Goal: Information Seeking & Learning: Check status

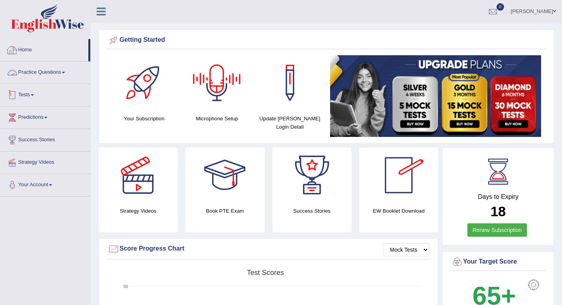
click at [32, 99] on link "Tests" at bounding box center [45, 94] width 90 height 20
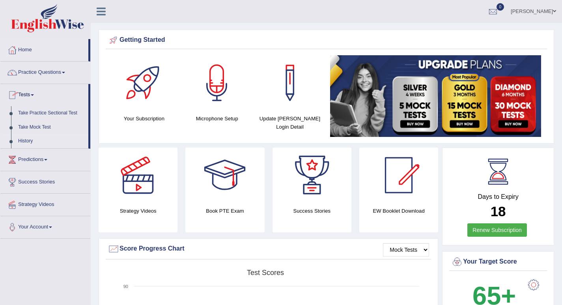
click at [32, 139] on link "History" at bounding box center [52, 141] width 74 height 14
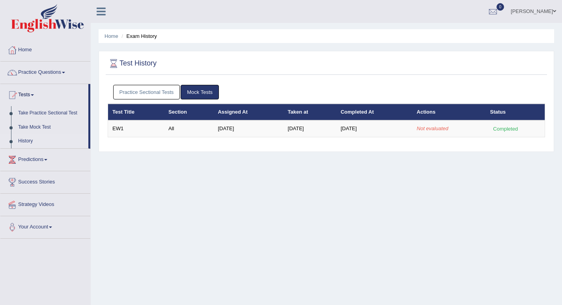
click at [180, 169] on div "Home Exam History Test History Practice Sectional Tests Mock Tests Test Title S…" at bounding box center [326, 197] width 471 height 394
click at [44, 23] on img at bounding box center [47, 18] width 73 height 28
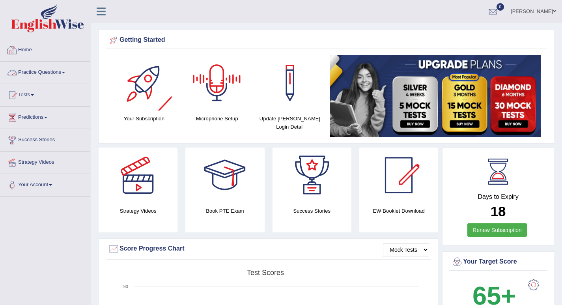
click at [42, 74] on link "Practice Questions" at bounding box center [45, 71] width 90 height 20
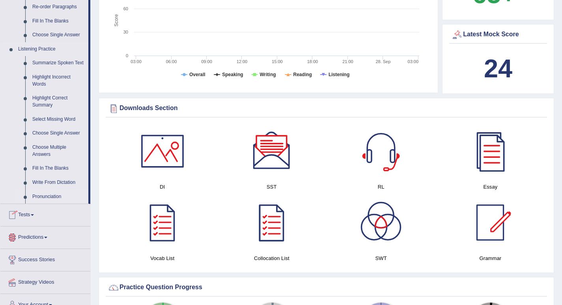
scroll to position [315, 0]
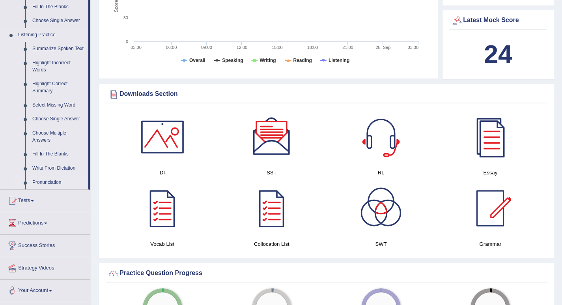
click at [51, 183] on link "Pronunciation" at bounding box center [59, 182] width 60 height 14
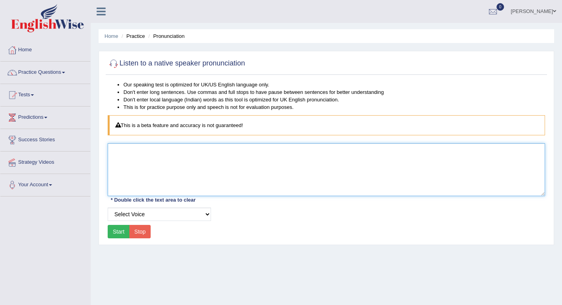
click at [170, 177] on textarea at bounding box center [326, 169] width 437 height 53
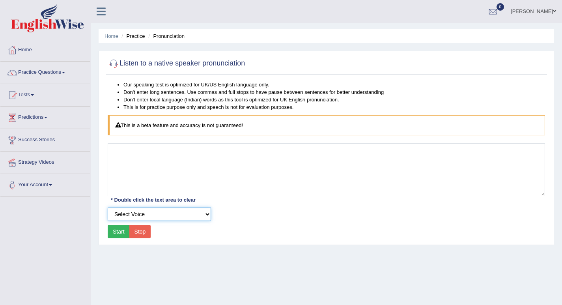
click at [166, 215] on select "Select Voice UK English Female UK English Male" at bounding box center [159, 213] width 103 height 13
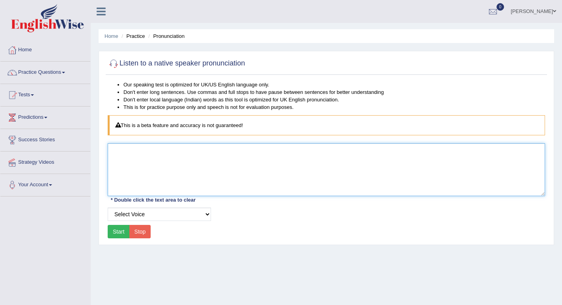
click at [157, 183] on textarea at bounding box center [326, 169] width 437 height 53
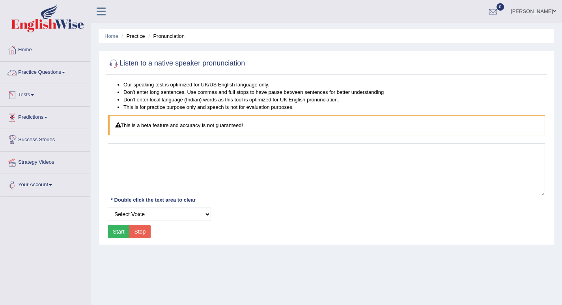
click at [47, 69] on link "Practice Questions" at bounding box center [45, 71] width 90 height 20
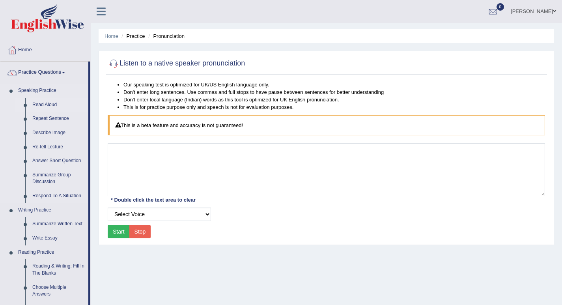
click at [47, 102] on link "Read Aloud" at bounding box center [59, 105] width 60 height 14
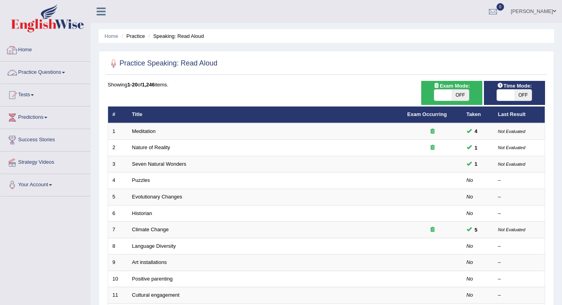
click at [43, 27] on img at bounding box center [47, 18] width 73 height 28
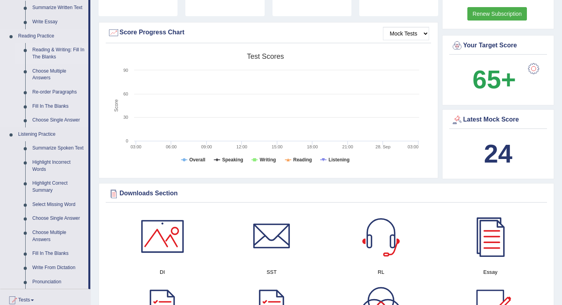
scroll to position [237, 0]
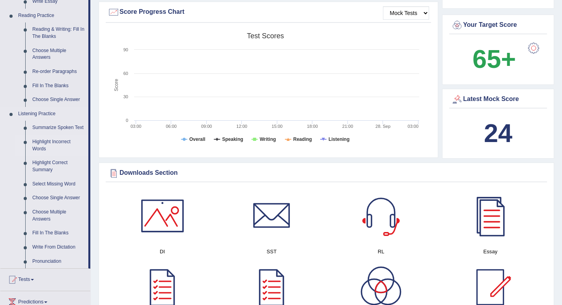
click at [48, 144] on link "Highlight Incorrect Words" at bounding box center [59, 145] width 60 height 21
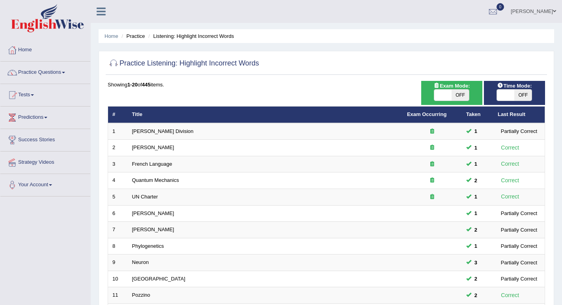
click at [445, 94] on span at bounding box center [442, 94] width 17 height 11
checkbox input "true"
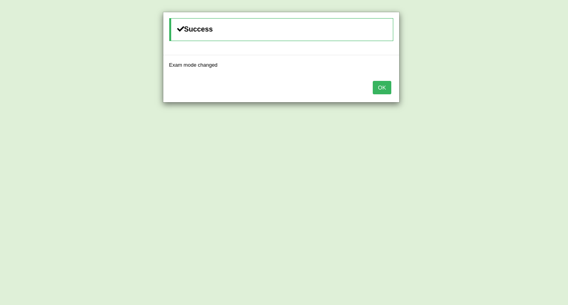
click at [384, 89] on button "OK" at bounding box center [382, 87] width 18 height 13
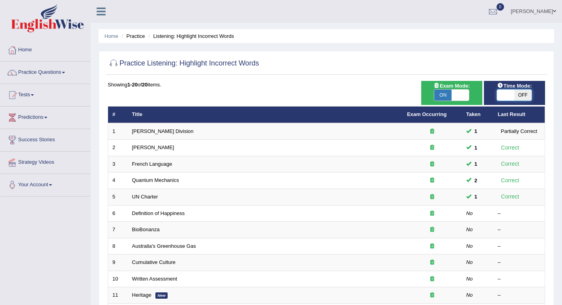
click at [500, 93] on span at bounding box center [505, 94] width 17 height 11
checkbox input "true"
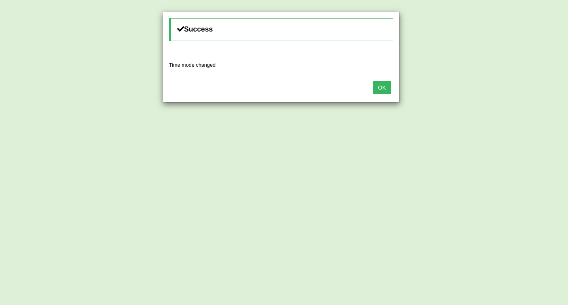
click at [384, 88] on button "OK" at bounding box center [382, 87] width 18 height 13
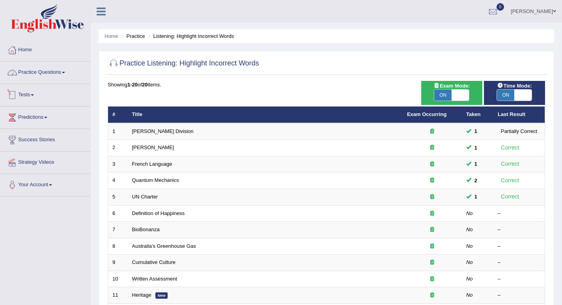
click at [65, 74] on link "Practice Questions" at bounding box center [45, 71] width 90 height 20
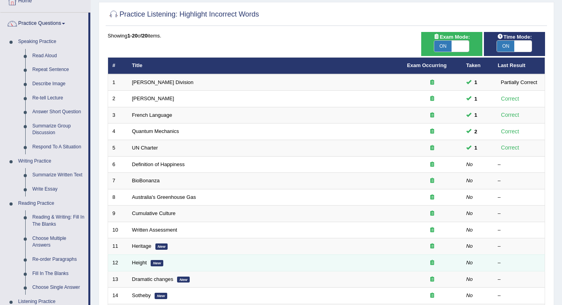
scroll to position [39, 0]
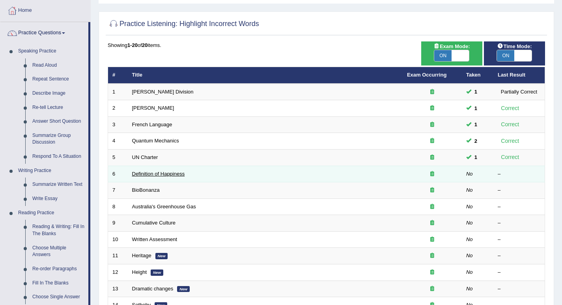
click at [171, 175] on link "Definition of Happiness" at bounding box center [158, 174] width 53 height 6
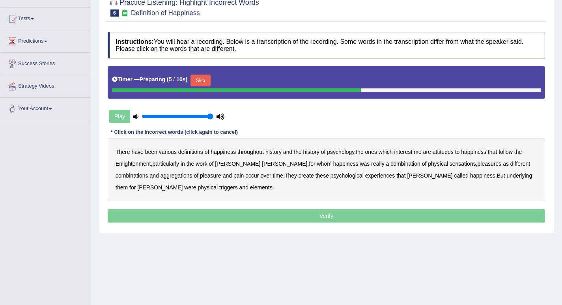
scroll to position [79, 0]
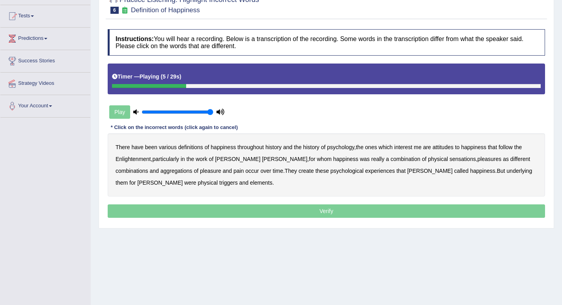
click at [343, 148] on b "psychology" at bounding box center [340, 147] width 27 height 6
click at [445, 147] on b "attitudes" at bounding box center [442, 147] width 21 height 6
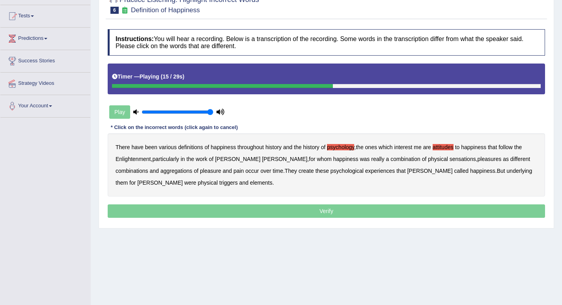
click at [449, 159] on b "sensations" at bounding box center [462, 159] width 26 height 6
click at [298, 171] on b "create" at bounding box center [305, 171] width 15 height 6
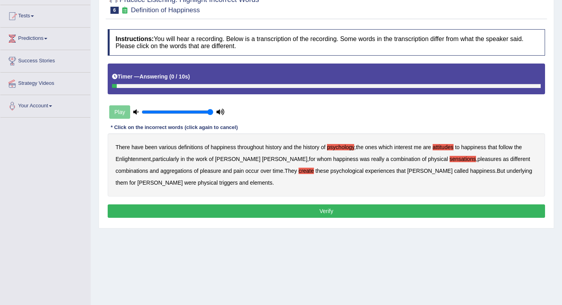
click at [250, 181] on b "elements" at bounding box center [261, 182] width 22 height 6
click at [305, 206] on button "Verify" at bounding box center [326, 210] width 437 height 13
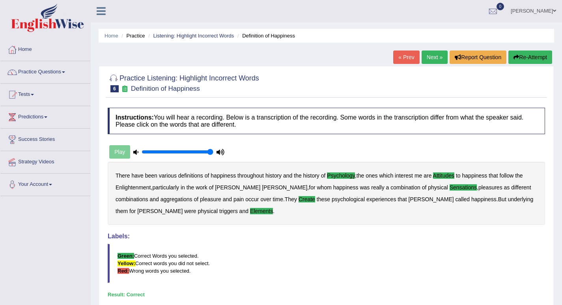
scroll to position [0, 0]
click at [424, 58] on link "Next »" at bounding box center [434, 57] width 26 height 13
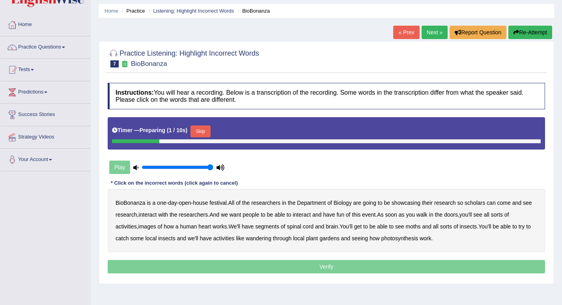
scroll to position [39, 0]
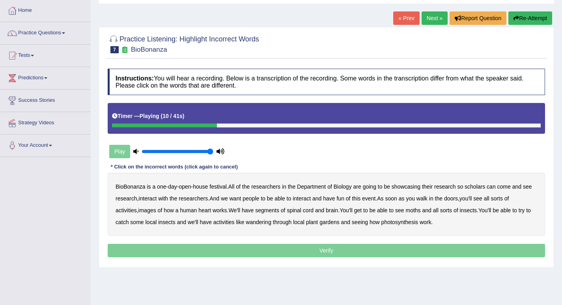
click at [484, 186] on b "scholars" at bounding box center [474, 186] width 20 height 6
click at [150, 209] on b "images" at bounding box center [147, 210] width 18 height 6
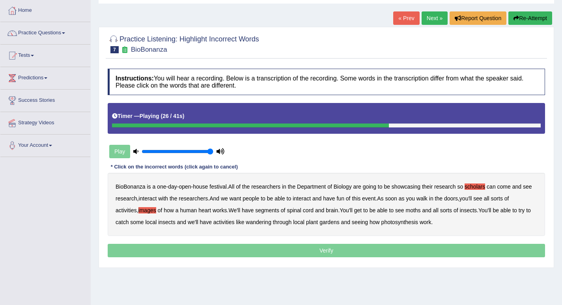
click at [278, 211] on b "segments" at bounding box center [267, 210] width 24 height 6
click at [421, 211] on b "moths" at bounding box center [413, 210] width 15 height 6
click at [259, 224] on b "wandering" at bounding box center [259, 222] width 26 height 6
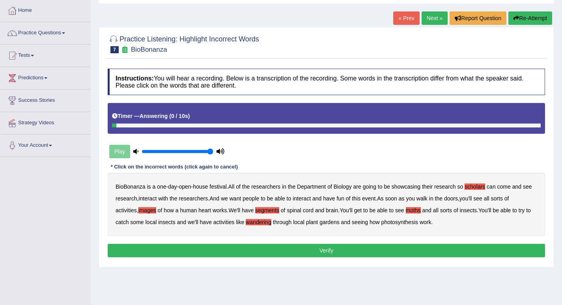
click at [376, 257] on div "Instructions: You will hear a recording. Below is a transcription of the record…" at bounding box center [326, 164] width 441 height 199
drag, startPoint x: 375, startPoint y: 251, endPoint x: 373, endPoint y: 247, distance: 4.8
click at [373, 247] on button "Verify" at bounding box center [326, 250] width 437 height 13
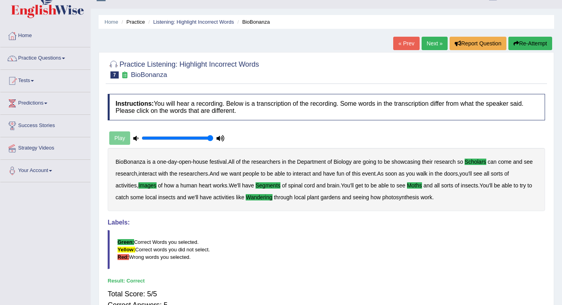
scroll to position [0, 0]
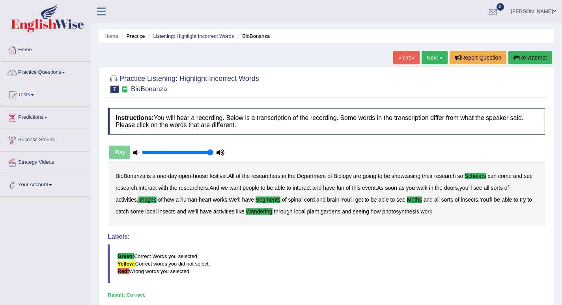
click at [431, 57] on link "Next »" at bounding box center [434, 57] width 26 height 13
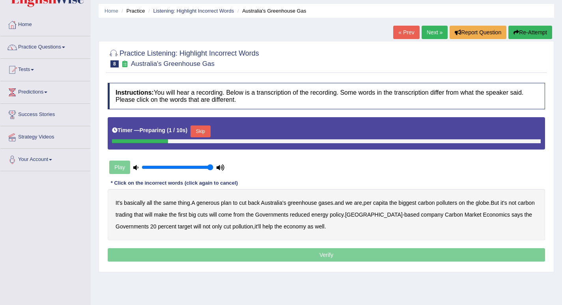
scroll to position [39, 0]
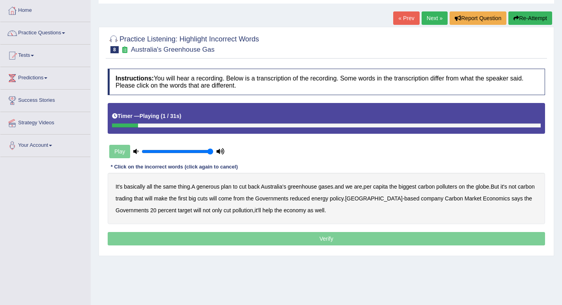
click at [242, 271] on div "Home Practice Listening: Highlight Incorrect Words Australia's Greenhouse Gas «…" at bounding box center [326, 158] width 471 height 394
click at [210, 188] on b "generous" at bounding box center [207, 186] width 23 height 6
click at [489, 186] on b "globe" at bounding box center [481, 186] width 13 height 6
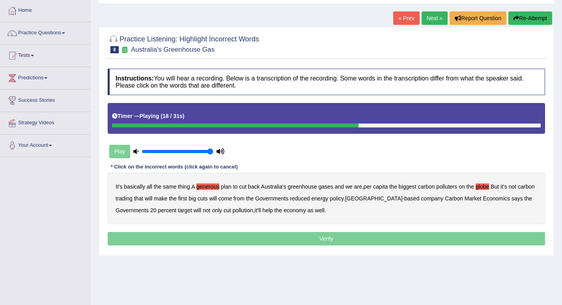
click at [288, 197] on b "Governments" at bounding box center [271, 198] width 33 height 6
click at [283, 198] on b "Governments" at bounding box center [271, 198] width 33 height 6
click at [339, 229] on div "Instructions: You will hear a recording. Below is a transcription of the record…" at bounding box center [326, 158] width 441 height 187
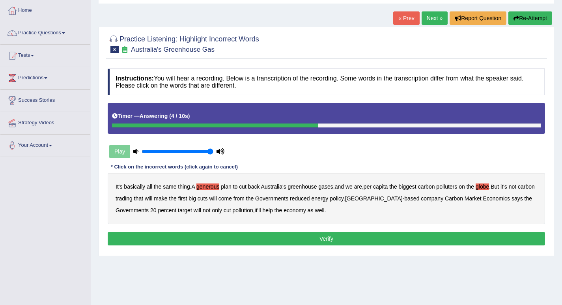
click at [204, 230] on div "Instructions: You will hear a recording. Below is a transcription of the record…" at bounding box center [326, 158] width 441 height 187
click at [204, 235] on button "Verify" at bounding box center [326, 238] width 437 height 13
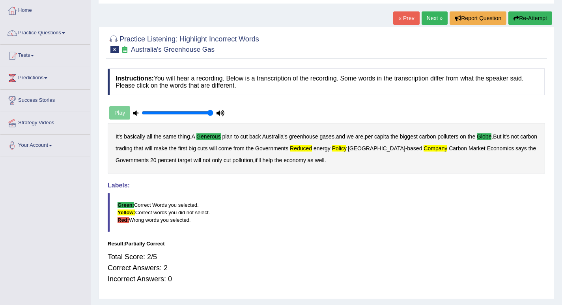
click at [122, 113] on div "Play" at bounding box center [167, 113] width 118 height 20
click at [119, 111] on div "Play" at bounding box center [167, 113] width 118 height 20
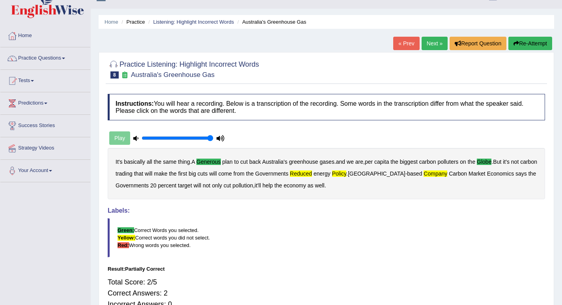
scroll to position [0, 0]
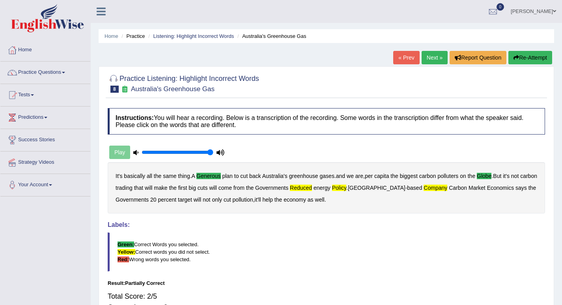
click at [513, 56] on icon "button" at bounding box center [516, 58] width 6 height 6
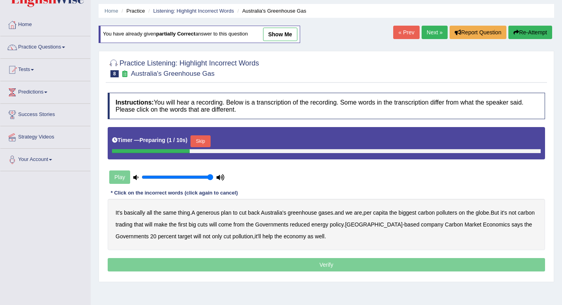
scroll to position [39, 0]
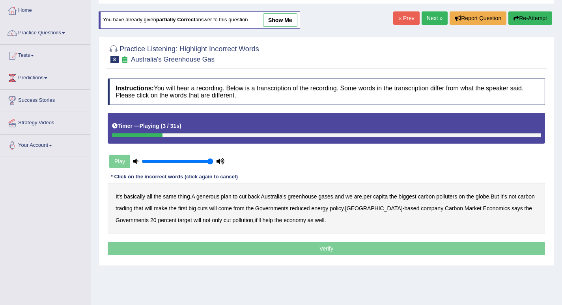
click at [210, 199] on b "generous" at bounding box center [207, 196] width 23 height 6
click at [488, 198] on b "globe" at bounding box center [481, 196] width 13 height 6
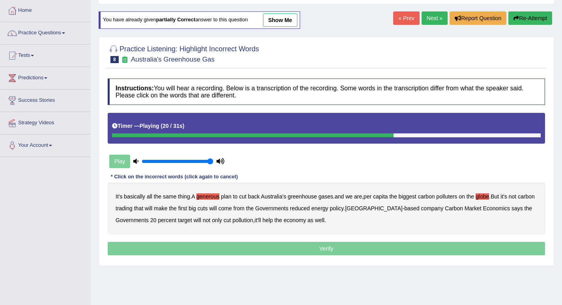
click at [310, 208] on b "reduced" at bounding box center [300, 208] width 20 height 6
click at [343, 207] on b "policy" at bounding box center [337, 208] width 14 height 6
click at [468, 207] on b "Market" at bounding box center [472, 208] width 17 height 6
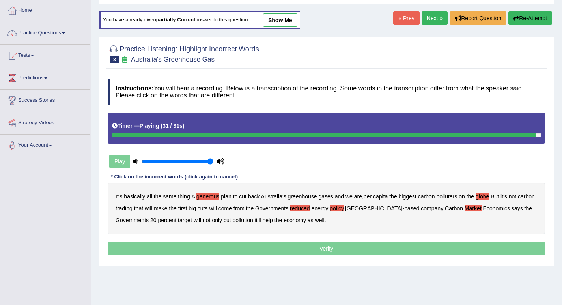
click at [323, 247] on p "Verify" at bounding box center [326, 248] width 437 height 13
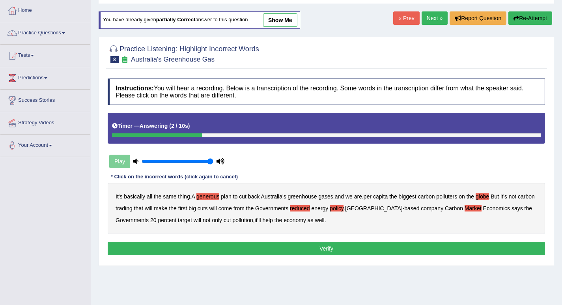
click at [330, 248] on button "Verify" at bounding box center [326, 248] width 437 height 13
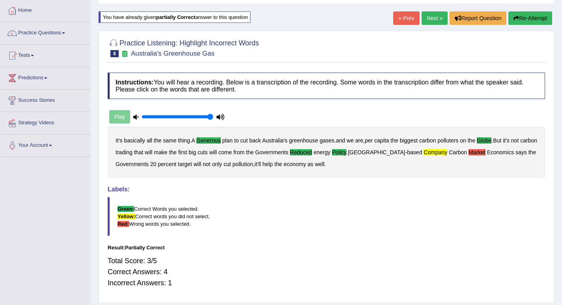
scroll to position [0, 0]
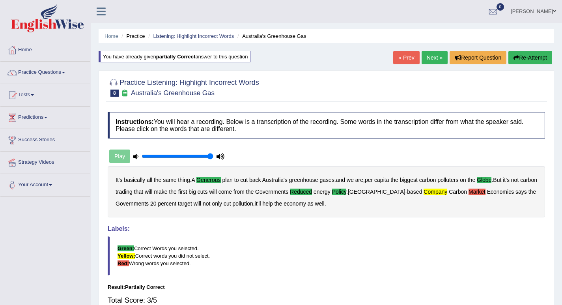
click at [525, 58] on button "Re-Attempt" at bounding box center [530, 57] width 44 height 13
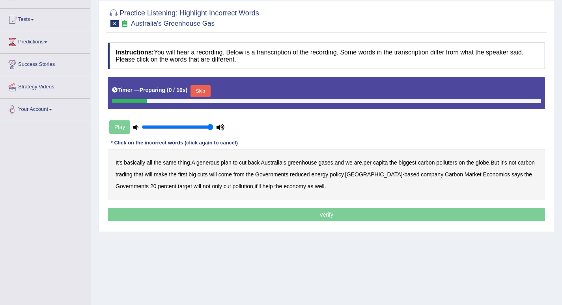
scroll to position [79, 0]
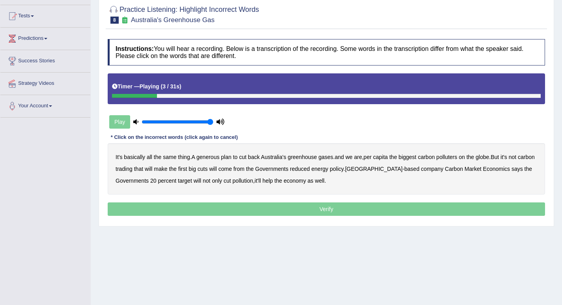
click at [209, 156] on b "generous" at bounding box center [207, 157] width 23 height 6
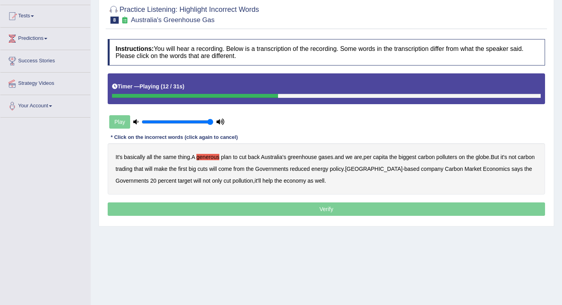
click at [487, 158] on b "globe" at bounding box center [481, 157] width 13 height 6
click at [310, 169] on b "reduced" at bounding box center [300, 169] width 20 height 6
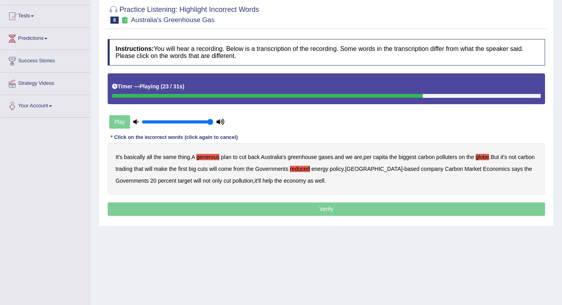
click at [343, 168] on b "policy" at bounding box center [337, 169] width 14 height 6
click at [421, 168] on b "company" at bounding box center [432, 169] width 22 height 6
click at [388, 212] on p "Verify" at bounding box center [326, 208] width 437 height 13
click at [387, 209] on p "Verify" at bounding box center [326, 208] width 437 height 13
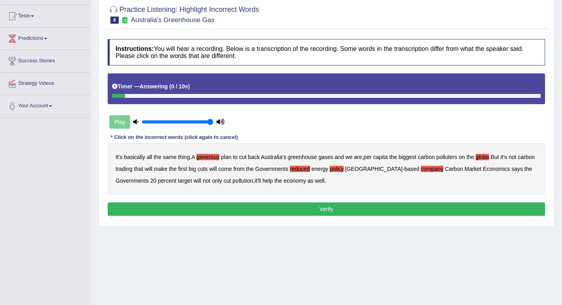
click at [387, 209] on button "Verify" at bounding box center [326, 208] width 437 height 13
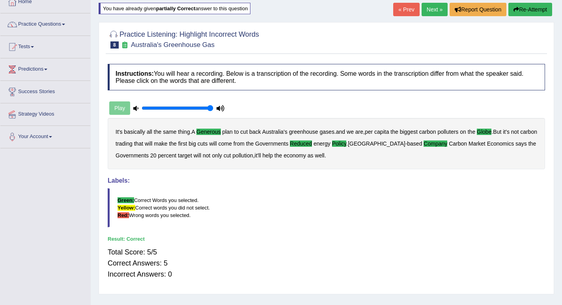
scroll to position [0, 0]
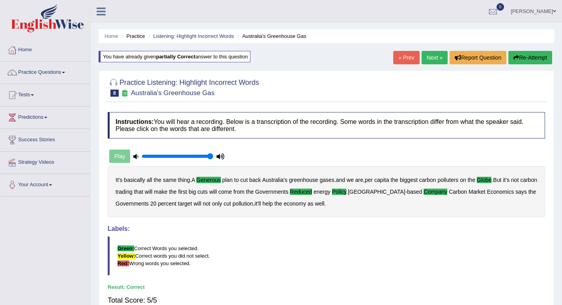
click at [436, 56] on link "Next »" at bounding box center [434, 57] width 26 height 13
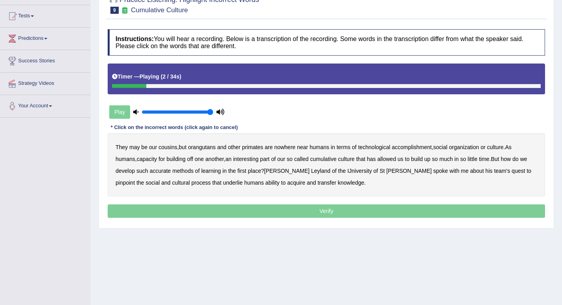
click at [201, 147] on b "orangutans" at bounding box center [202, 147] width 28 height 6
click at [415, 145] on b "accomplishment" at bounding box center [412, 147] width 40 height 6
click at [251, 158] on b "interesting" at bounding box center [246, 159] width 26 height 6
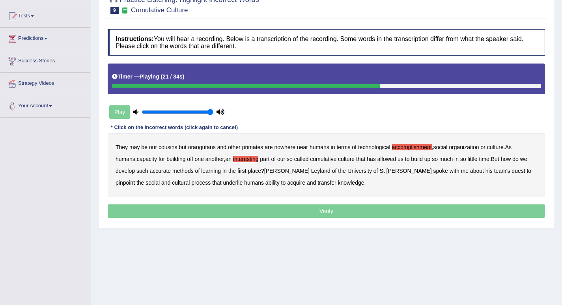
click at [156, 165] on div "They may be our cousins , but orangutans and other primates are nowhere near hu…" at bounding box center [326, 164] width 437 height 63
click at [161, 170] on b "accurate" at bounding box center [159, 171] width 21 height 6
click at [172, 184] on b "cultural" at bounding box center [181, 182] width 18 height 6
click at [317, 184] on b "transfer" at bounding box center [326, 182] width 19 height 6
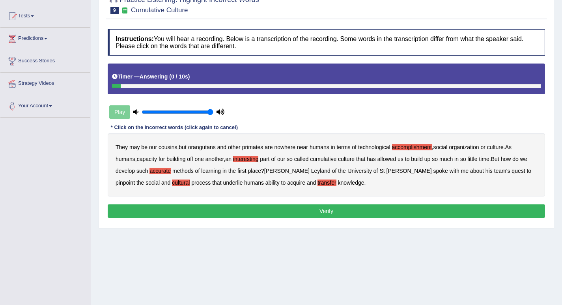
click at [326, 213] on button "Verify" at bounding box center [326, 210] width 437 height 13
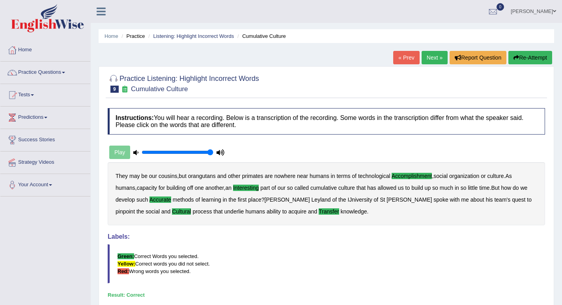
click at [428, 60] on link "Next »" at bounding box center [434, 57] width 26 height 13
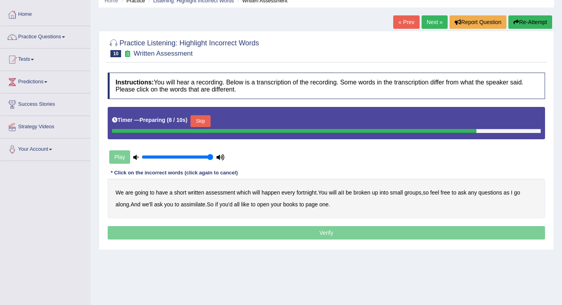
scroll to position [79, 0]
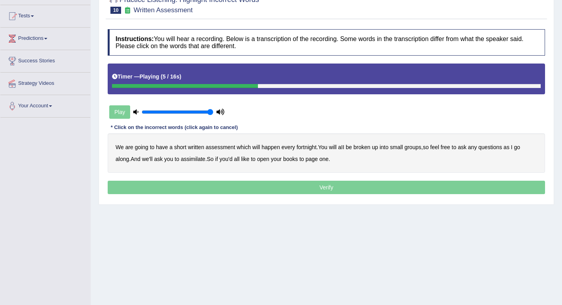
click at [364, 149] on b "broken" at bounding box center [361, 147] width 17 height 6
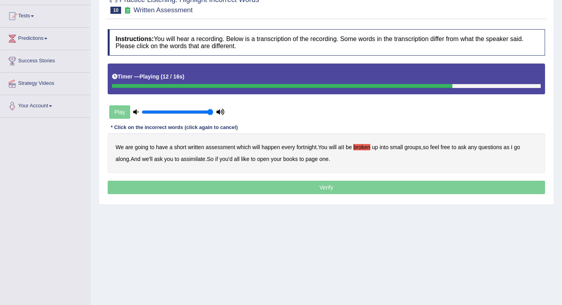
click at [190, 160] on b "assimilate" at bounding box center [193, 159] width 24 height 6
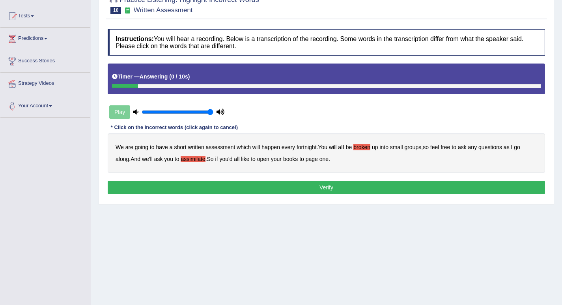
click at [321, 188] on button "Verify" at bounding box center [326, 187] width 437 height 13
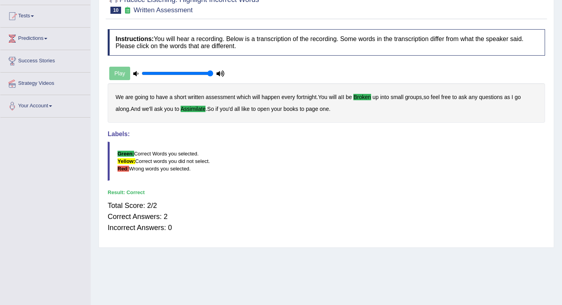
scroll to position [0, 0]
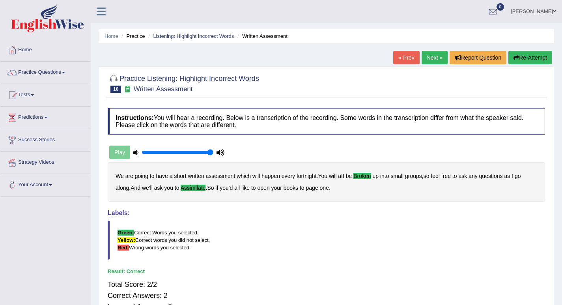
click at [433, 58] on link "Next »" at bounding box center [434, 57] width 26 height 13
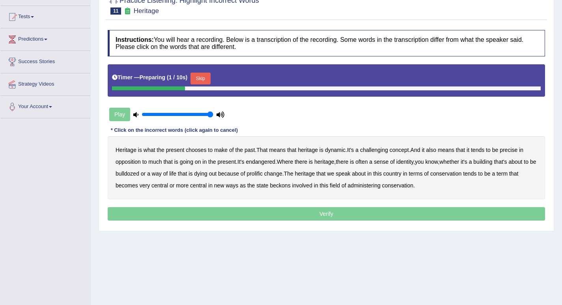
scroll to position [79, 0]
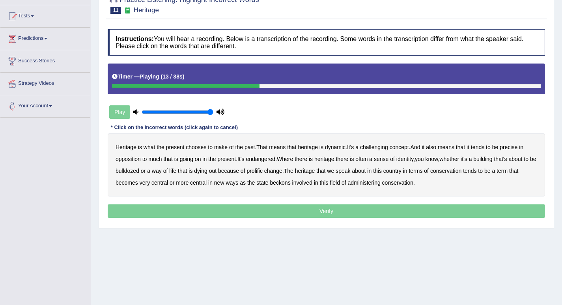
click at [515, 148] on b "precise" at bounding box center [508, 147] width 18 height 6
click at [412, 160] on b "identity" at bounding box center [404, 159] width 17 height 6
click at [261, 170] on b "prolific" at bounding box center [254, 171] width 16 height 6
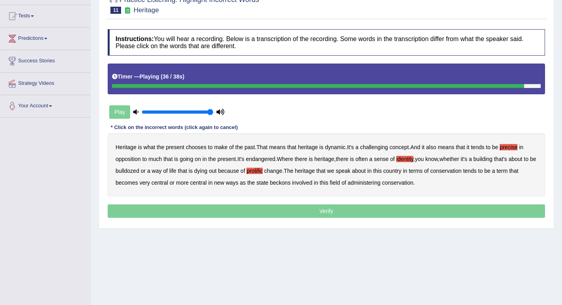
click at [280, 181] on b "beckons" at bounding box center [280, 182] width 20 height 6
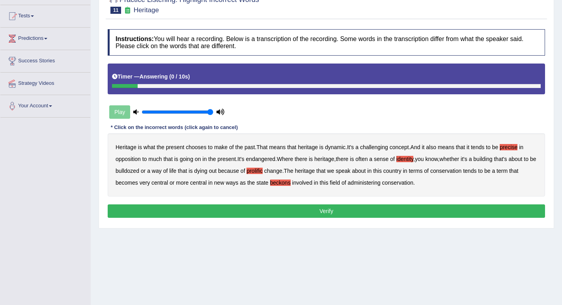
click at [336, 210] on button "Verify" at bounding box center [326, 210] width 437 height 13
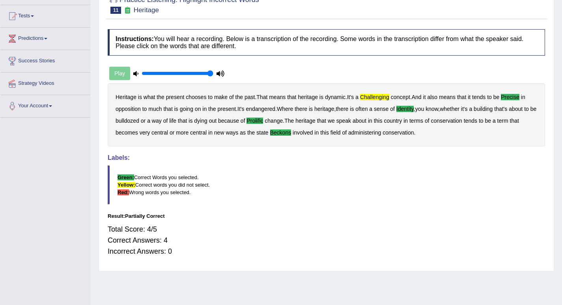
scroll to position [0, 0]
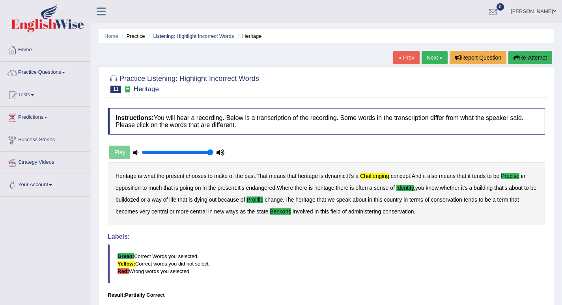
click at [533, 56] on button "Re-Attempt" at bounding box center [530, 57] width 44 height 13
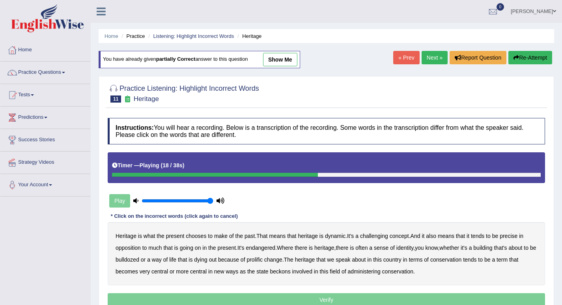
click at [438, 56] on link "Next »" at bounding box center [434, 57] width 26 height 13
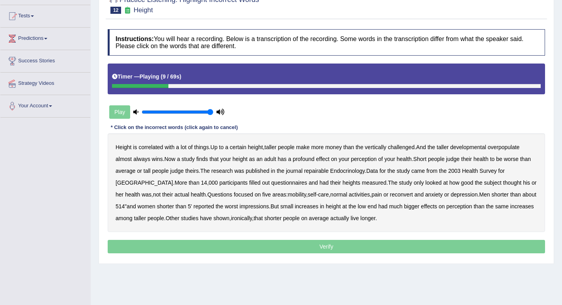
click at [477, 147] on b "developmental" at bounding box center [468, 147] width 36 height 6
click at [499, 148] on b "overpopulate" at bounding box center [503, 147] width 32 height 6
click at [324, 173] on b "repairable" at bounding box center [316, 171] width 24 height 6
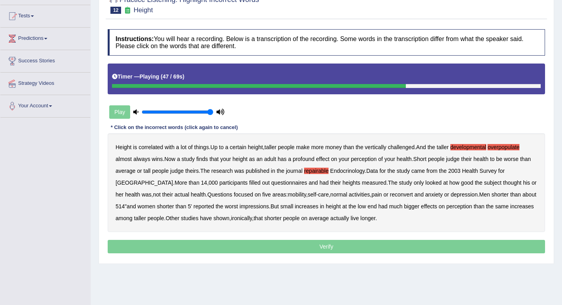
click at [390, 196] on b "reconvert" at bounding box center [401, 194] width 23 height 6
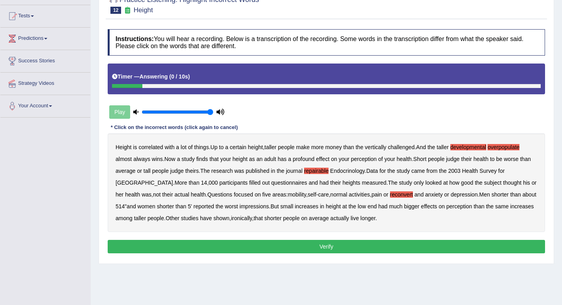
click at [324, 244] on button "Verify" at bounding box center [326, 246] width 437 height 13
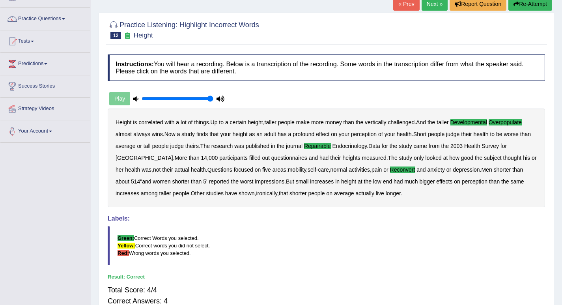
scroll to position [39, 0]
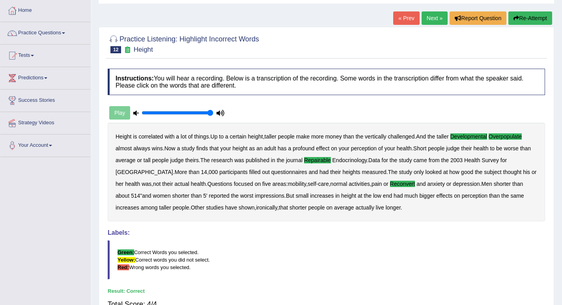
click at [428, 17] on link "Next »" at bounding box center [434, 17] width 26 height 13
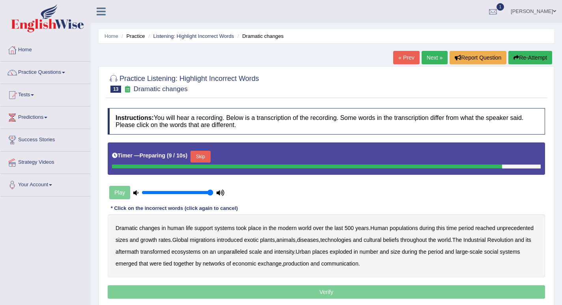
click at [499, 10] on div at bounding box center [493, 12] width 12 height 12
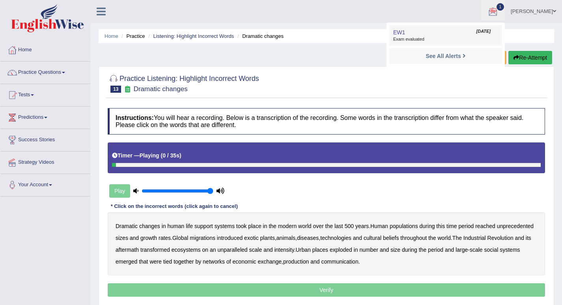
click at [429, 35] on link "EW1 Sep 28, 2025 Exam evaluated" at bounding box center [445, 35] width 109 height 17
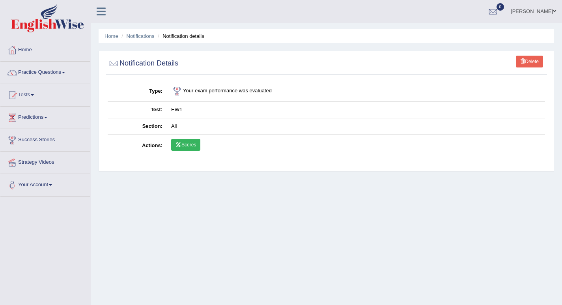
click at [186, 144] on link "Scores" at bounding box center [185, 145] width 29 height 12
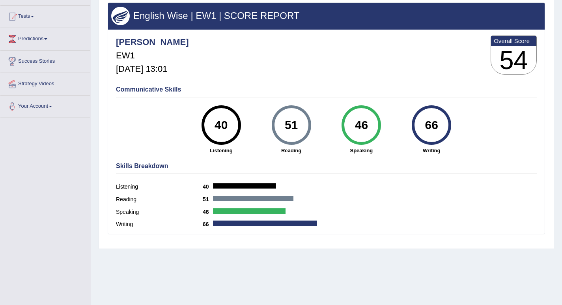
scroll to position [79, 0]
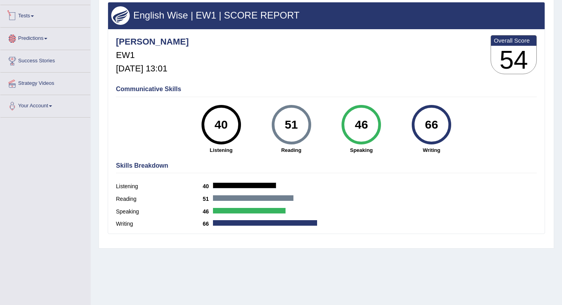
click at [29, 37] on link "Predictions" at bounding box center [45, 38] width 90 height 20
click at [45, 41] on link "Predictions" at bounding box center [44, 38] width 88 height 20
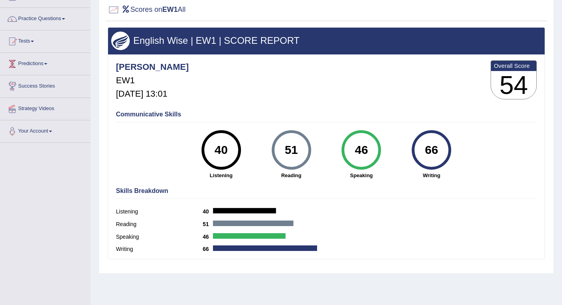
scroll to position [39, 0]
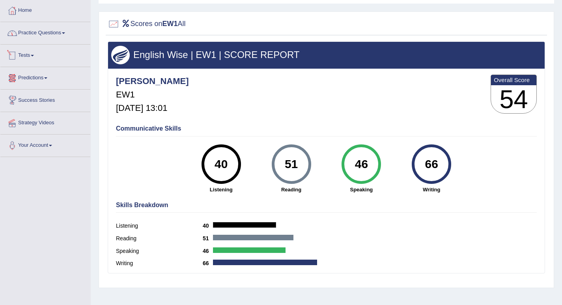
click at [41, 39] on link "Practice Questions" at bounding box center [45, 32] width 90 height 20
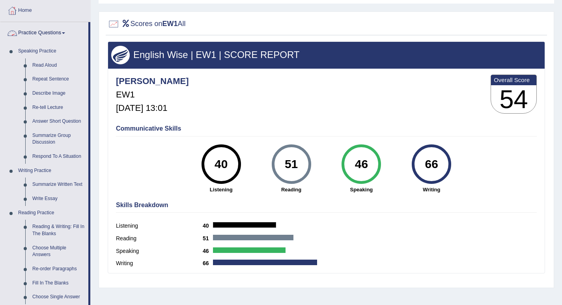
click at [45, 38] on link "Practice Questions" at bounding box center [44, 32] width 88 height 20
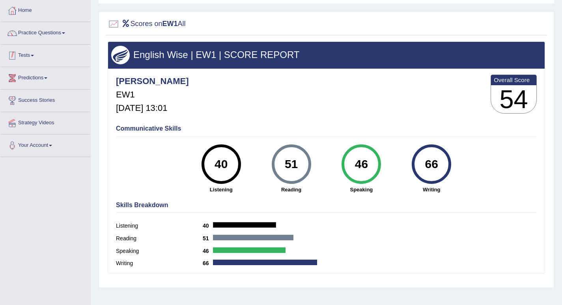
click at [31, 60] on link "Tests" at bounding box center [45, 55] width 90 height 20
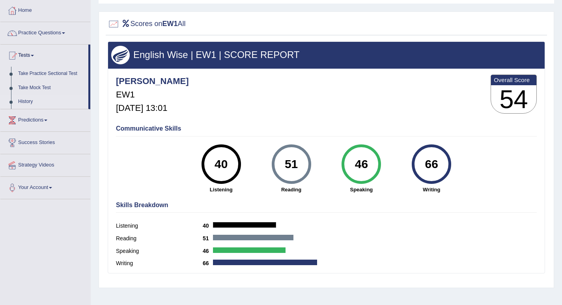
click at [28, 95] on link "History" at bounding box center [52, 102] width 74 height 14
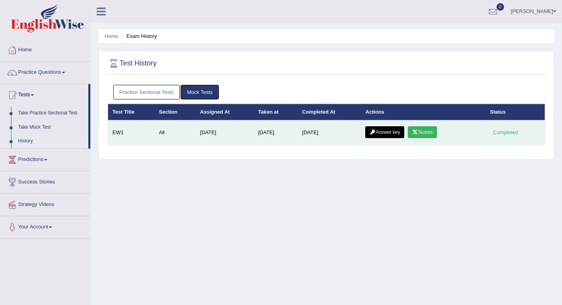
click at [383, 128] on link "Answer key" at bounding box center [384, 132] width 39 height 12
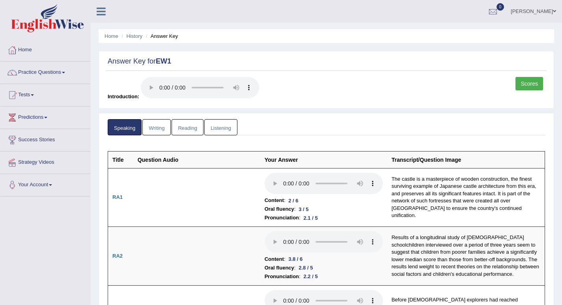
click at [160, 125] on link "Writing" at bounding box center [156, 127] width 28 height 16
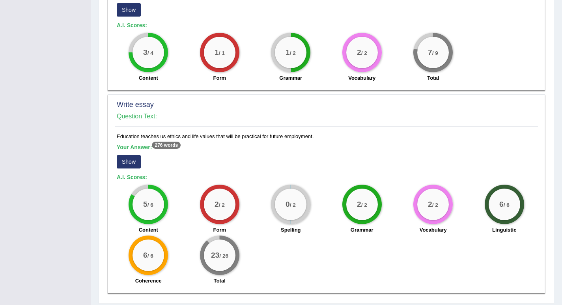
scroll to position [591, 0]
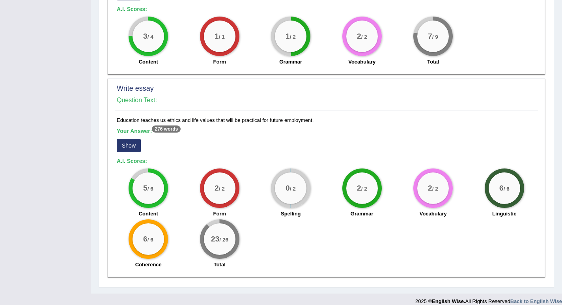
click at [132, 143] on button "Show" at bounding box center [129, 145] width 24 height 13
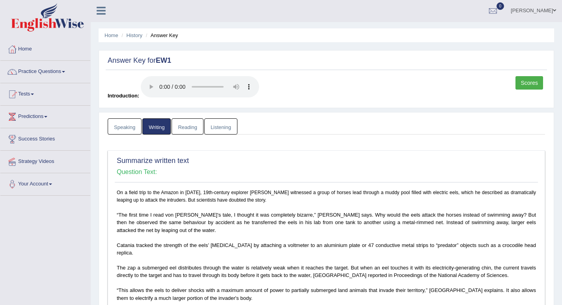
scroll to position [0, 0]
click at [179, 126] on link "Reading" at bounding box center [187, 127] width 32 height 16
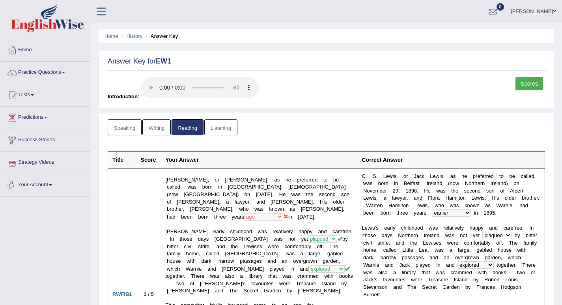
click at [212, 131] on link "Listening" at bounding box center [220, 127] width 33 height 16
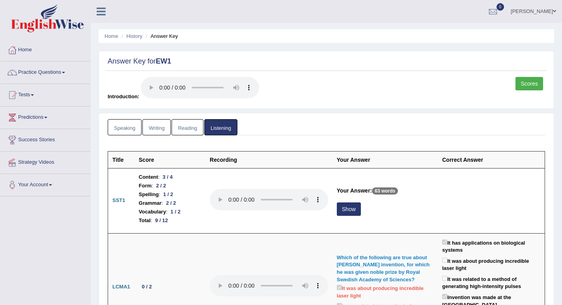
scroll to position [39, 0]
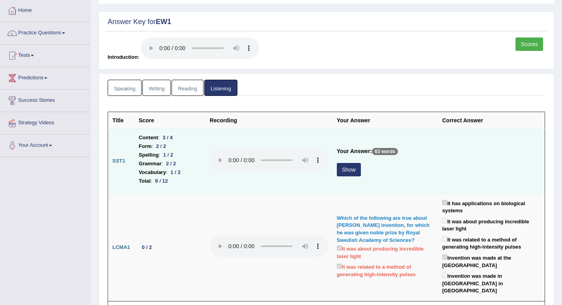
click at [344, 173] on button "Show" at bounding box center [349, 169] width 24 height 13
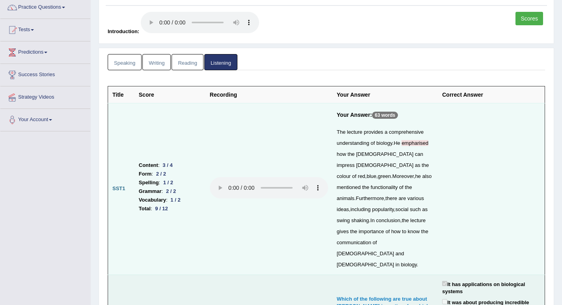
scroll to position [0, 0]
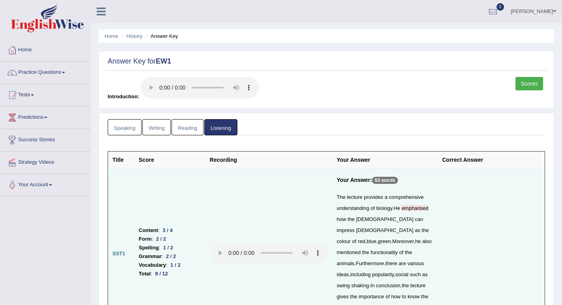
click at [529, 79] on link "Scores" at bounding box center [529, 83] width 28 height 13
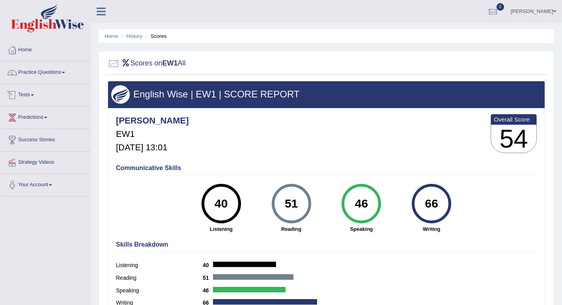
click at [47, 68] on link "Practice Questions" at bounding box center [45, 71] width 90 height 20
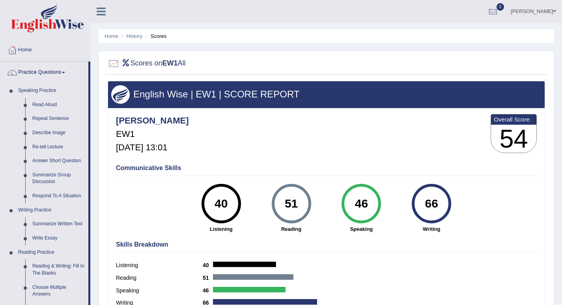
click at [47, 68] on link "Practice Questions" at bounding box center [44, 71] width 88 height 20
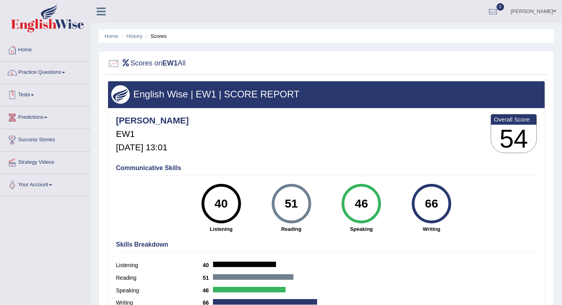
click at [35, 93] on link "Tests" at bounding box center [45, 94] width 90 height 20
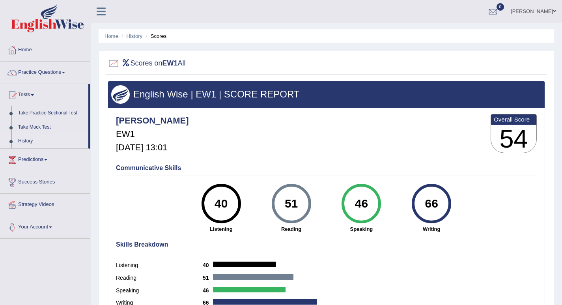
click at [19, 139] on link "History" at bounding box center [52, 141] width 74 height 14
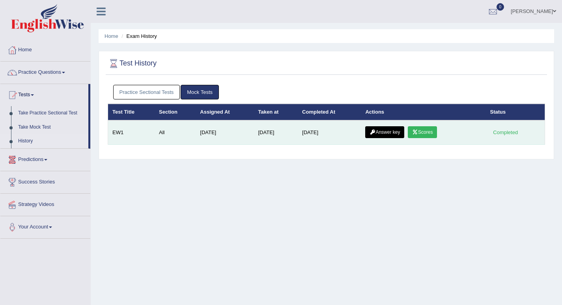
click at [384, 128] on link "Answer key" at bounding box center [384, 132] width 39 height 12
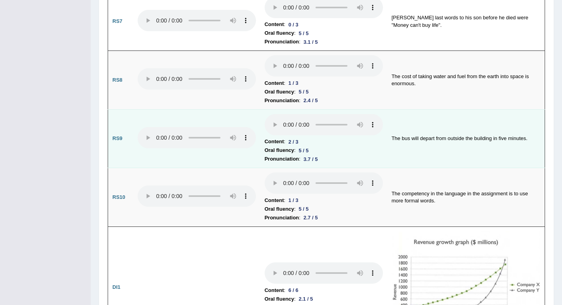
scroll to position [907, 0]
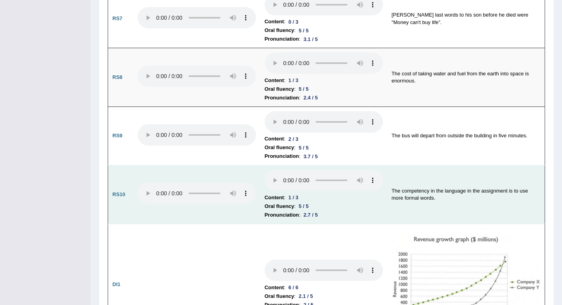
click at [226, 219] on td at bounding box center [196, 194] width 127 height 59
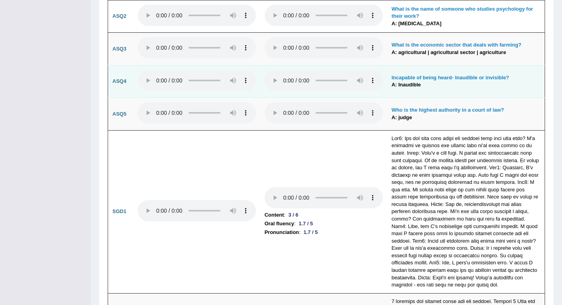
scroll to position [1852, 0]
